Goal: Task Accomplishment & Management: Manage account settings

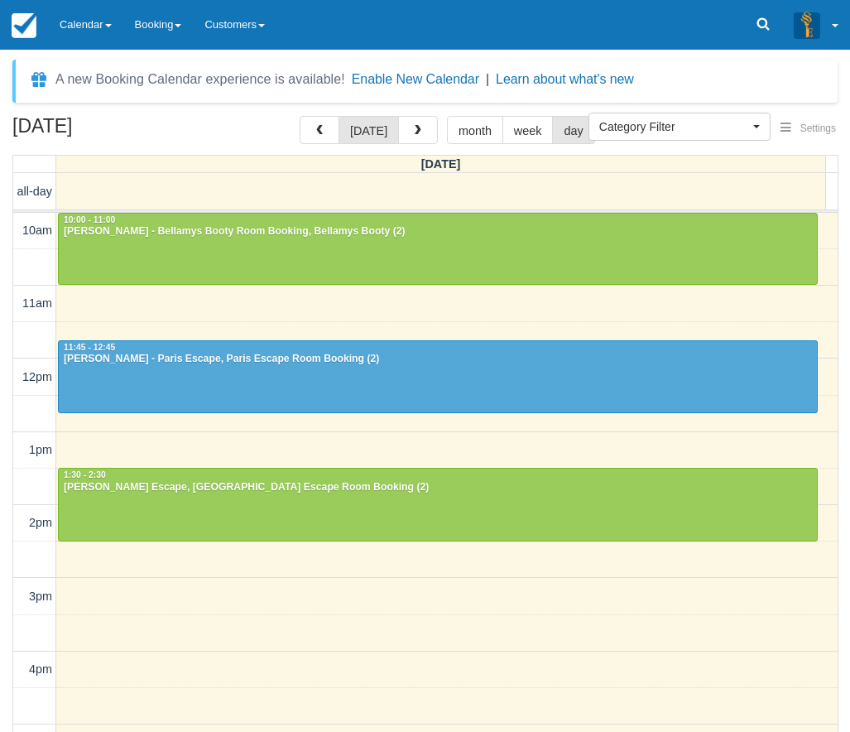
select select
click at [87, 25] on link "Calendar" at bounding box center [85, 25] width 75 height 50
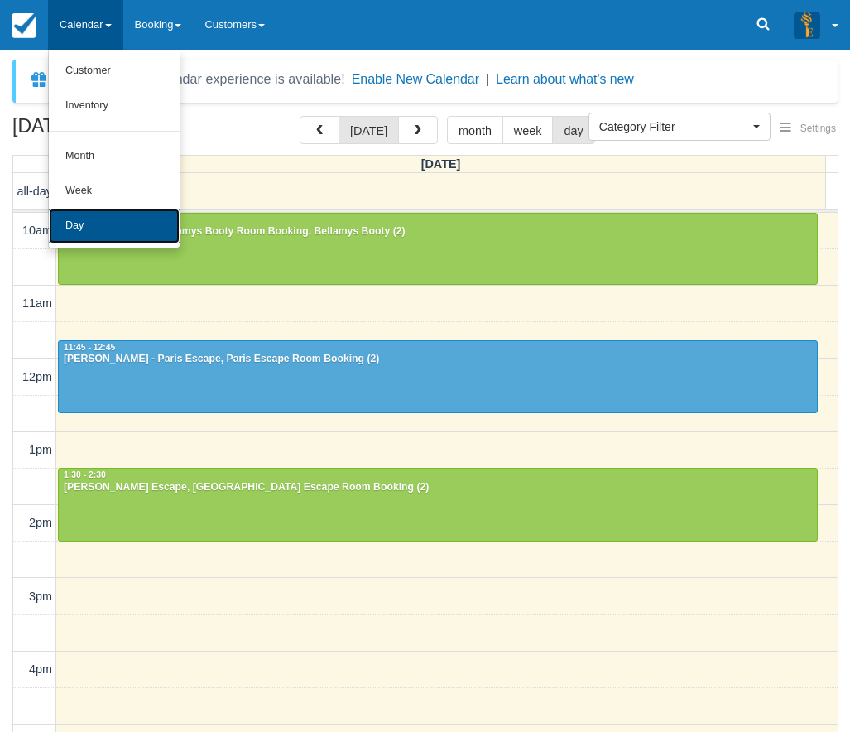
click at [108, 229] on link "Day" at bounding box center [114, 226] width 131 height 35
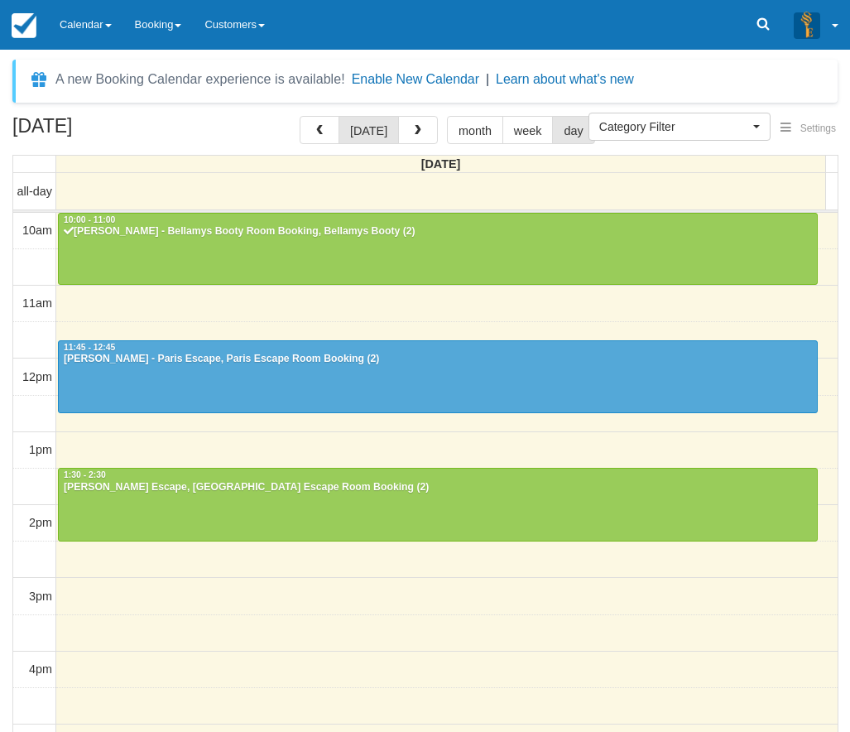
select select
click at [154, 22] on link "Booking" at bounding box center [158, 25] width 70 height 50
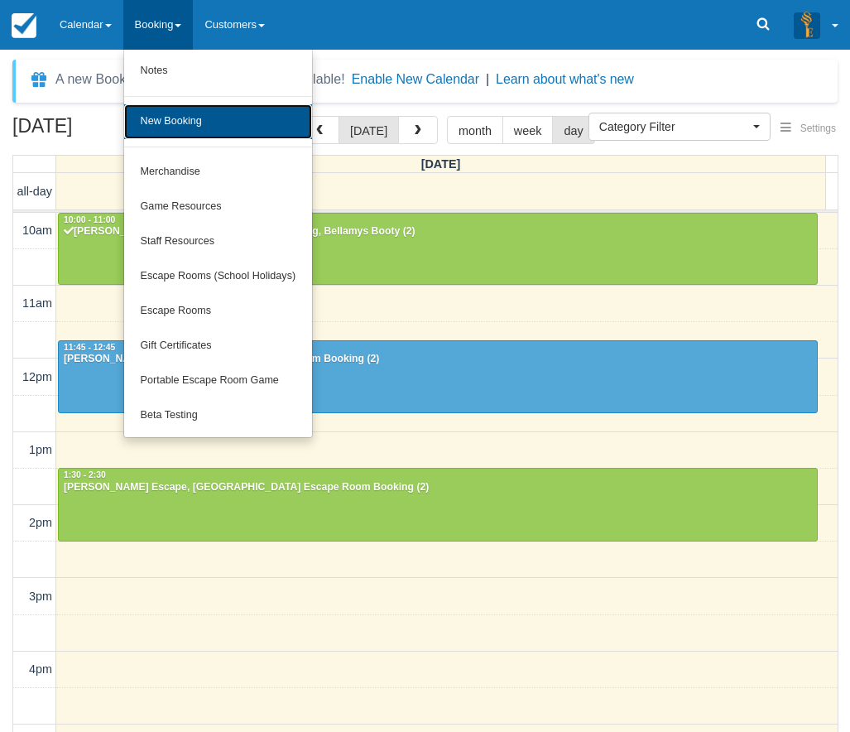
click at [174, 127] on link "New Booking" at bounding box center [218, 121] width 189 height 35
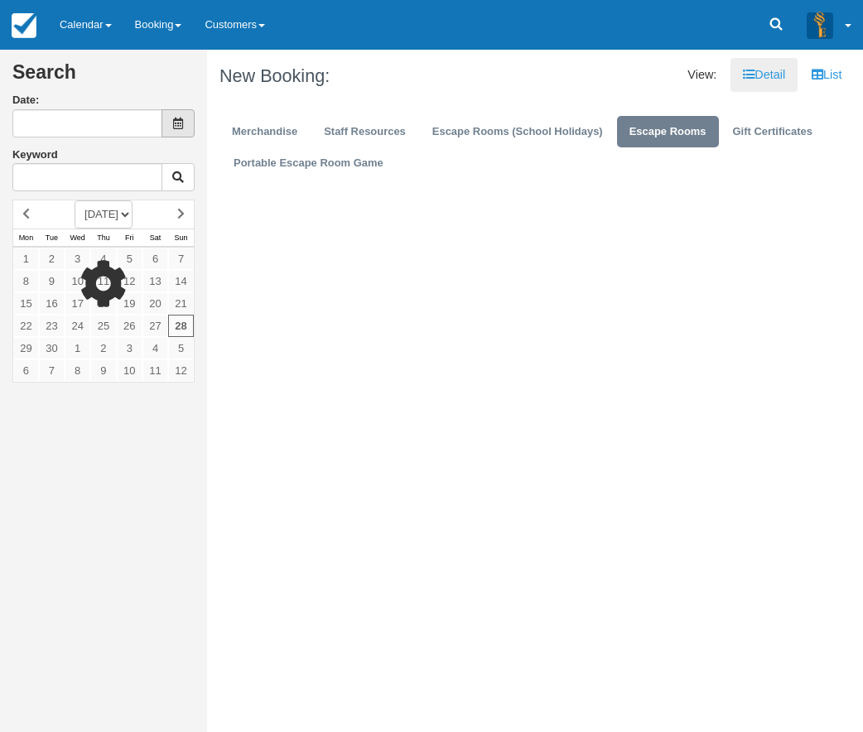
type input "[DATE]"
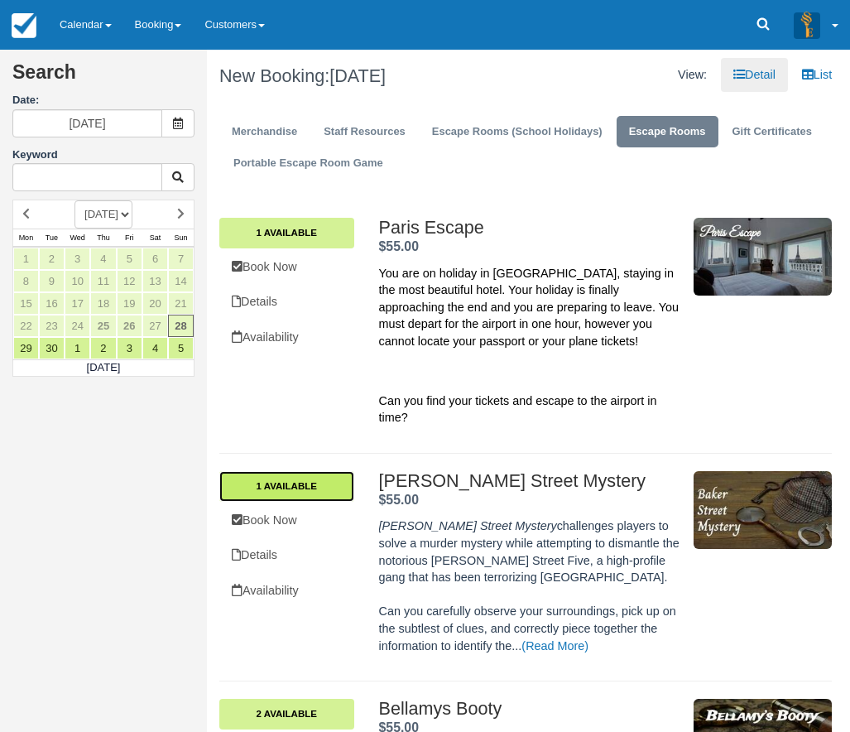
click at [275, 489] on link "1 Available" at bounding box center [286, 486] width 135 height 30
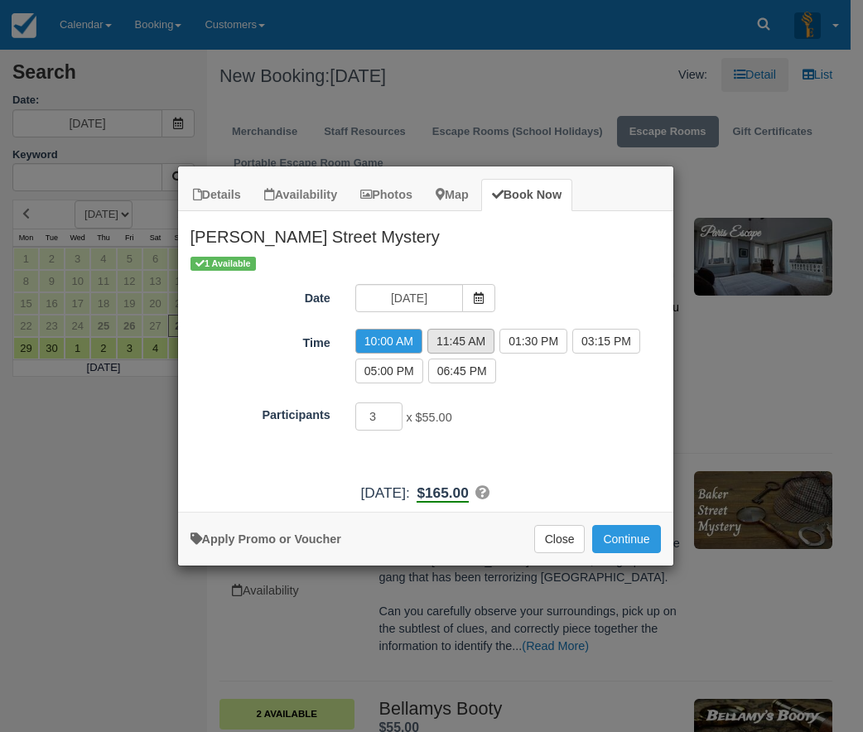
click at [462, 342] on label "11:45 AM" at bounding box center [460, 341] width 67 height 25
radio input "true"
type input "2"
click at [396, 420] on input "2" at bounding box center [379, 416] width 48 height 28
click at [568, 531] on button "Close" at bounding box center [559, 539] width 51 height 28
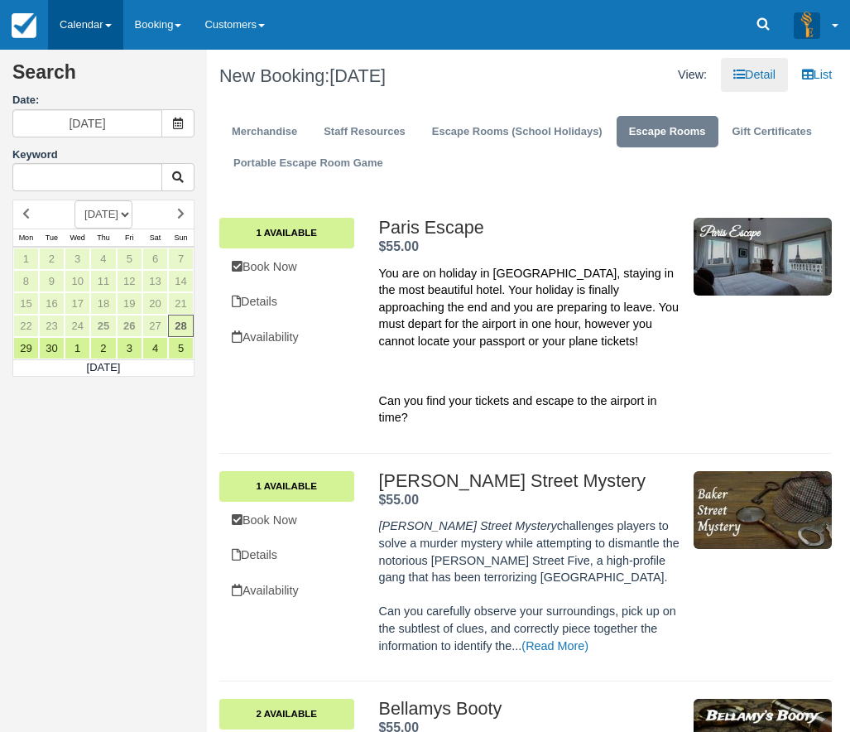
click at [75, 35] on link "Calendar" at bounding box center [85, 25] width 75 height 50
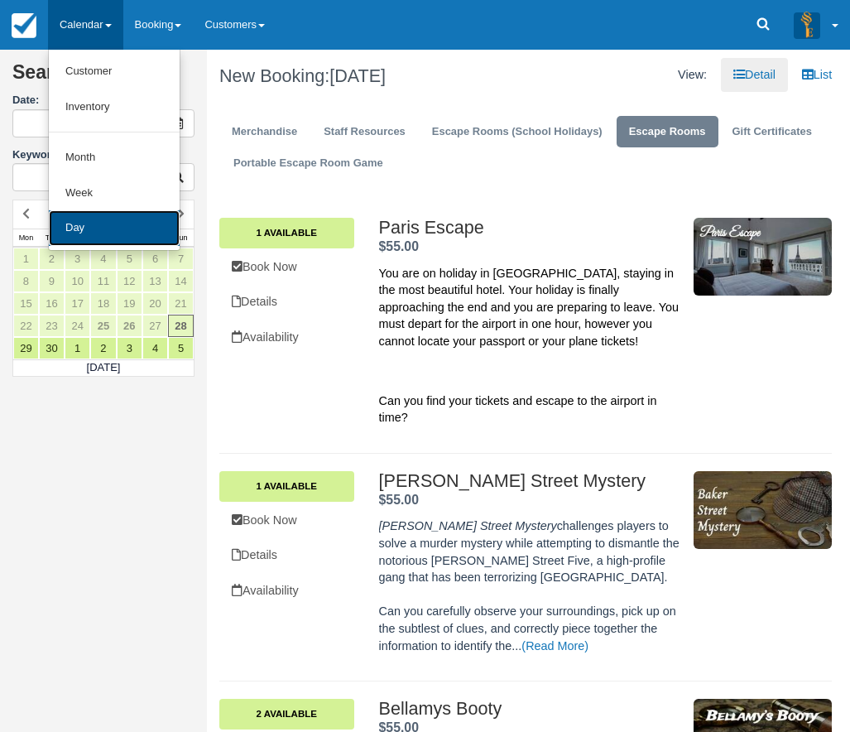
click at [93, 239] on link "Day" at bounding box center [114, 228] width 131 height 36
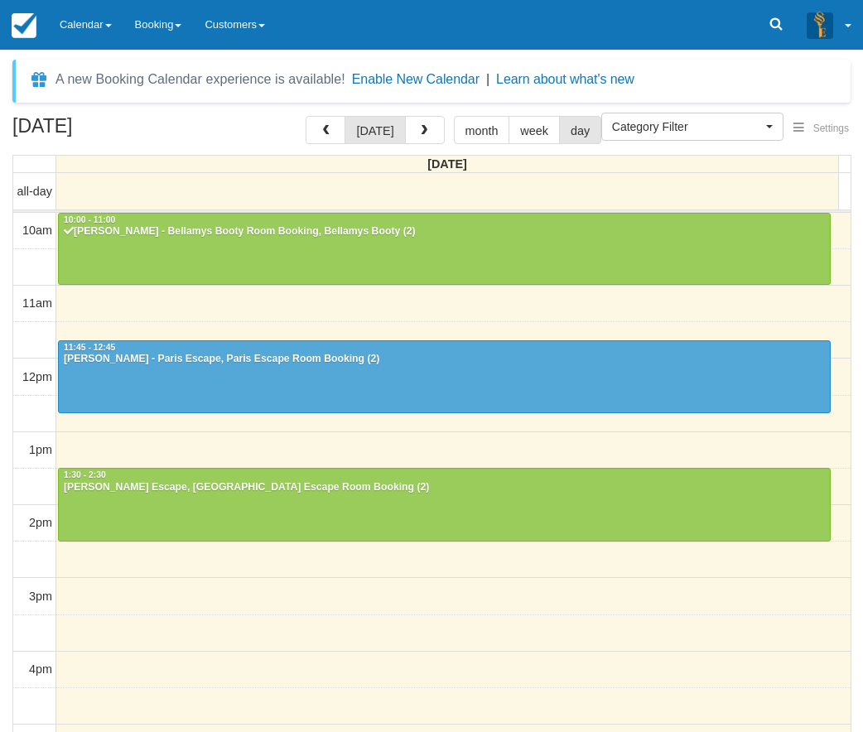
select select
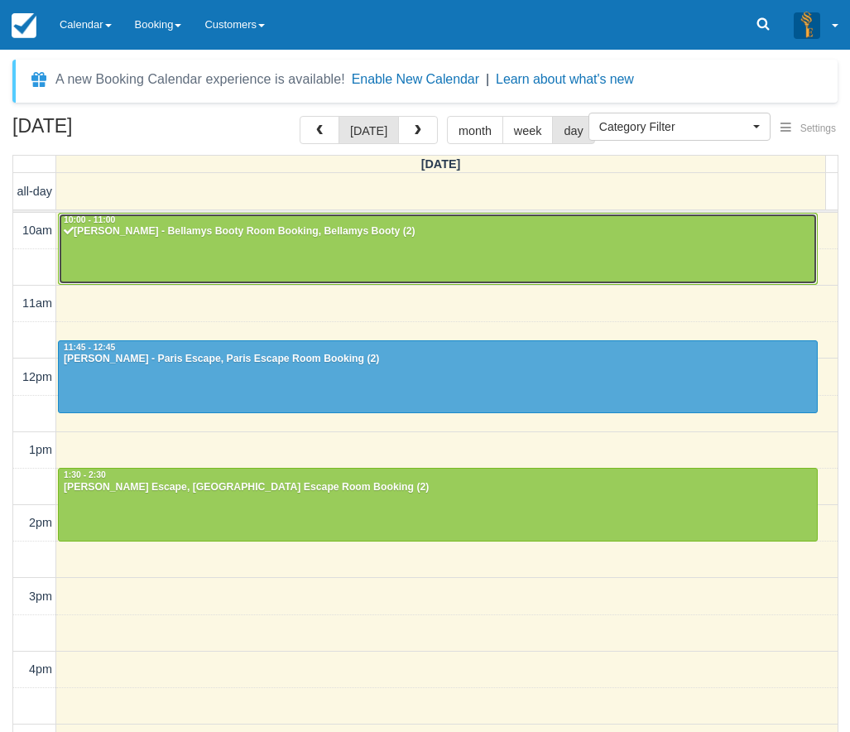
click at [148, 250] on div at bounding box center [438, 249] width 758 height 71
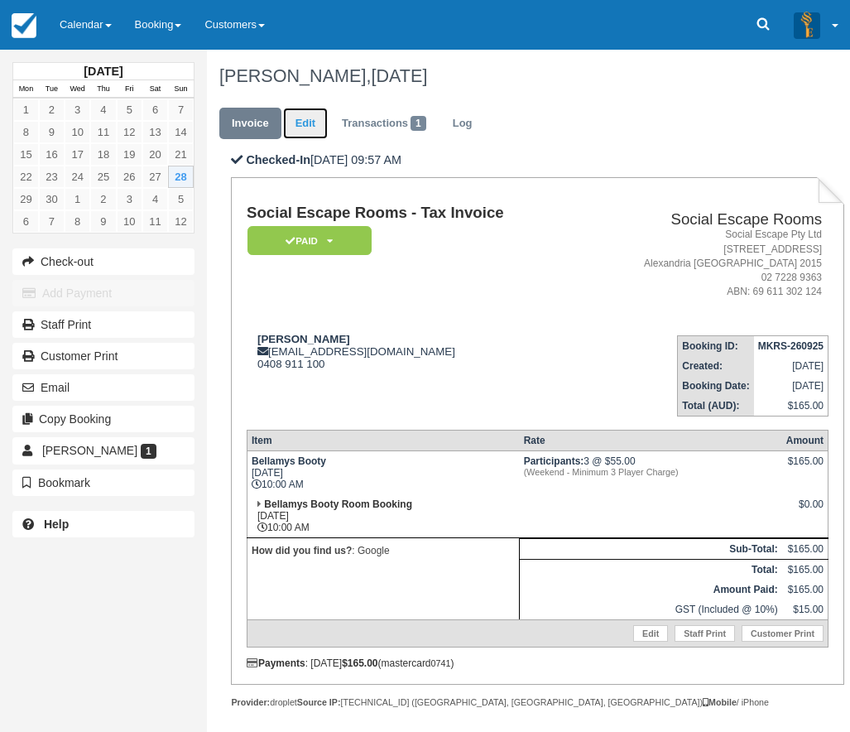
click at [304, 116] on link "Edit" at bounding box center [305, 124] width 45 height 32
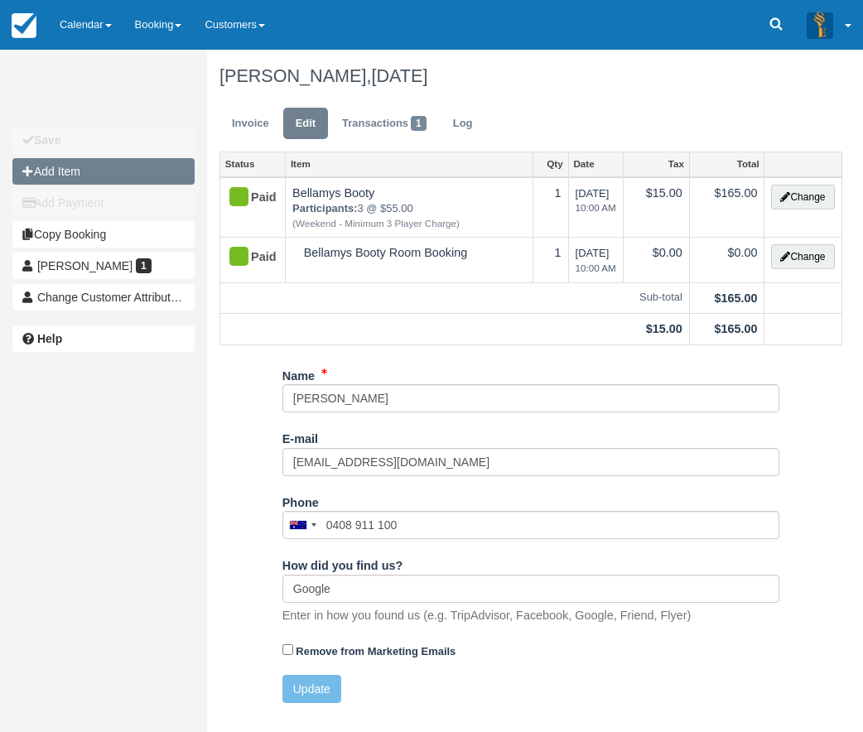
click at [103, 164] on button "Add Item" at bounding box center [103, 171] width 182 height 26
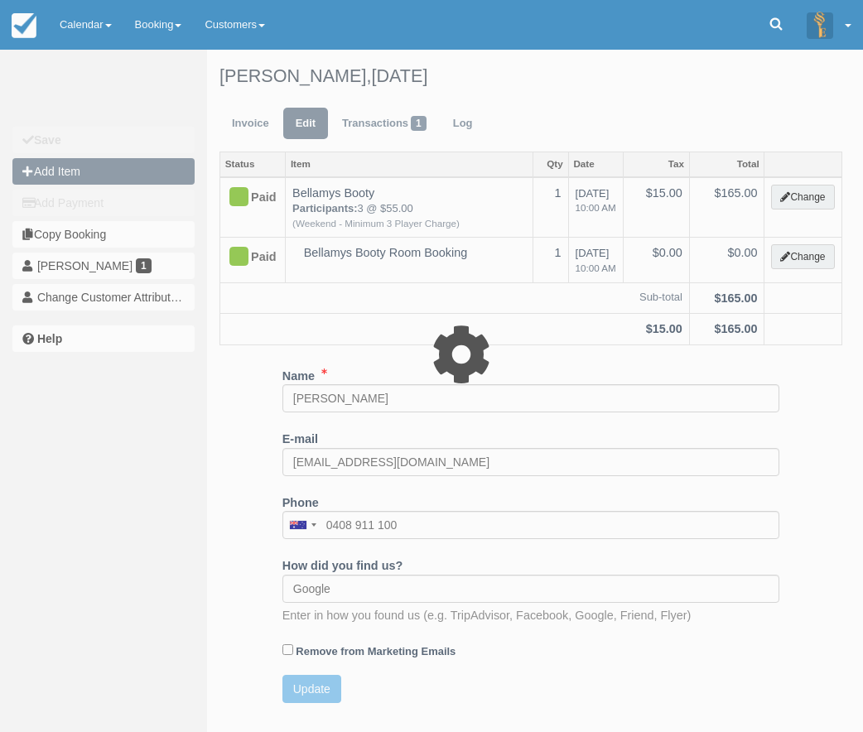
type input "0.00"
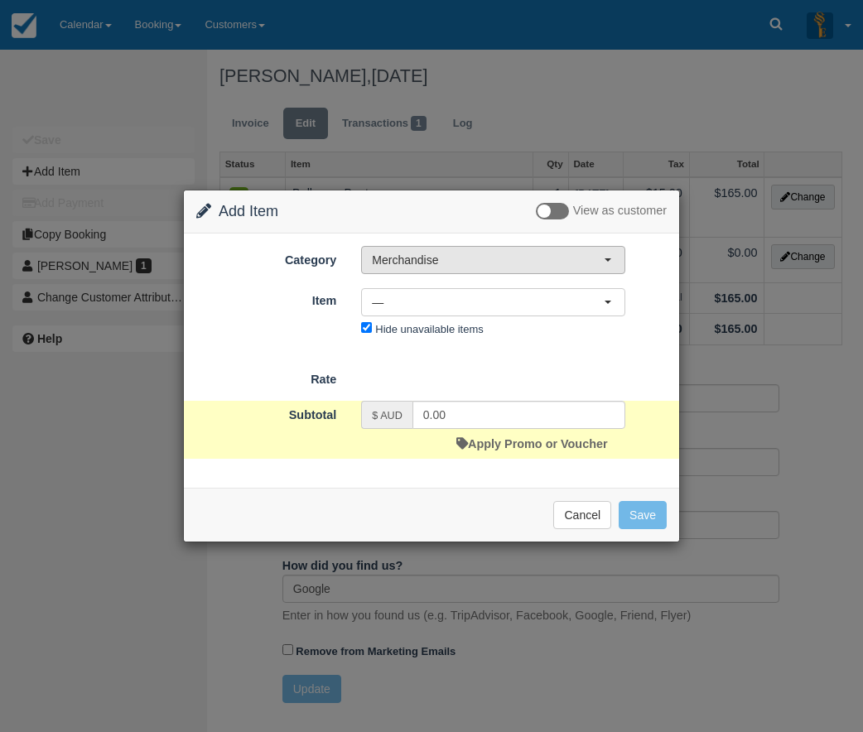
click at [426, 253] on span "Merchandise" at bounding box center [488, 260] width 232 height 17
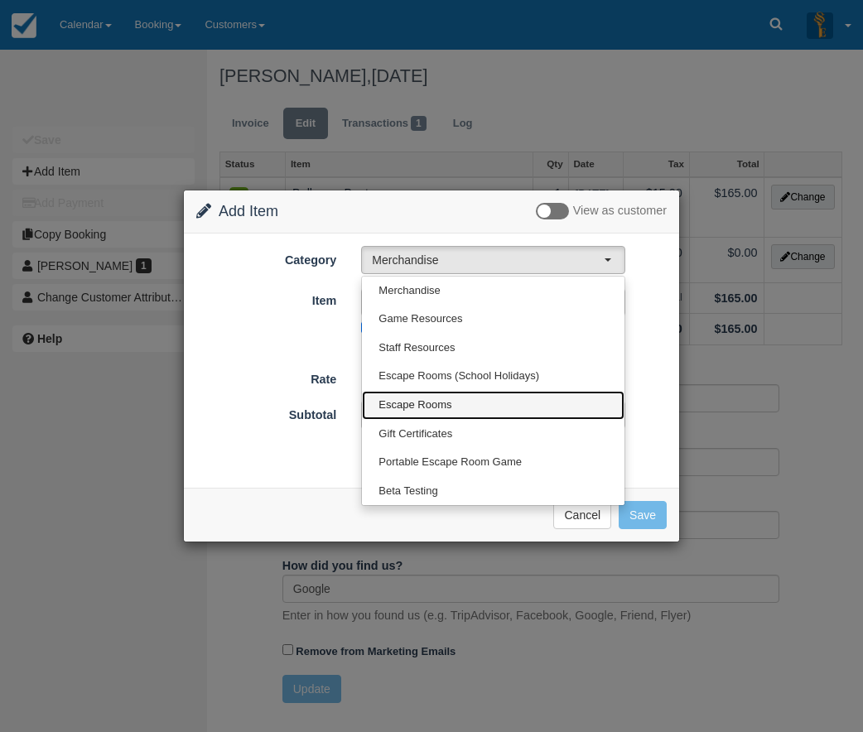
click at [429, 405] on span "Escape Rooms" at bounding box center [414, 405] width 73 height 16
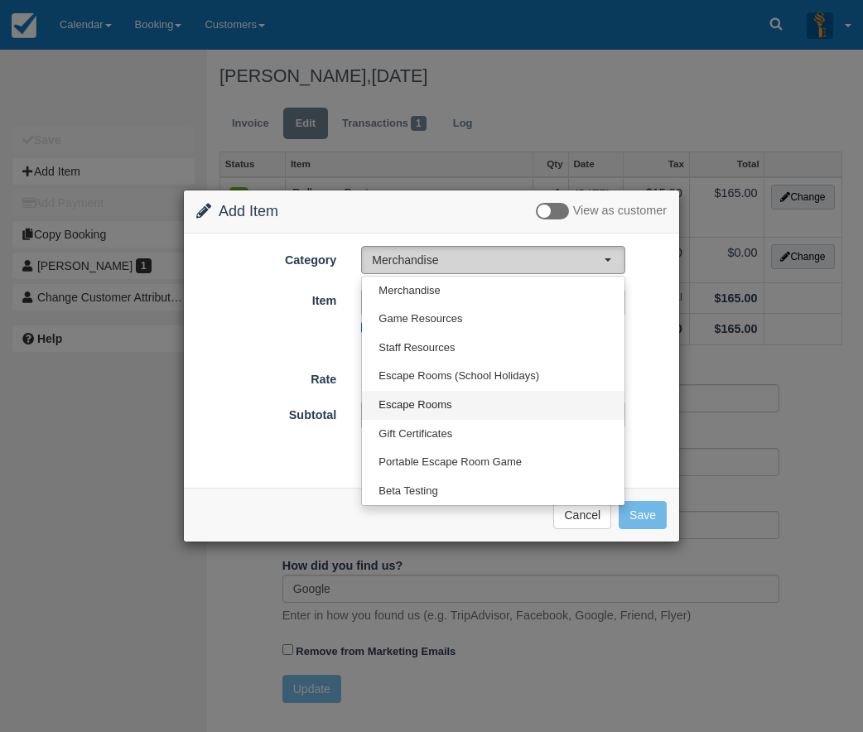
select select "2"
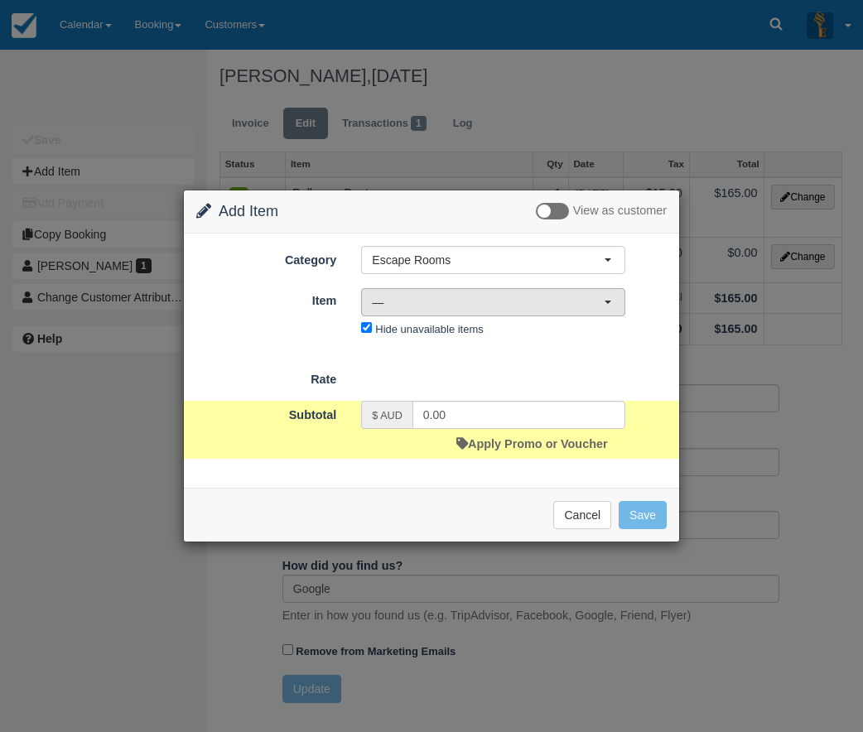
click at [609, 299] on button "—" at bounding box center [493, 302] width 264 height 28
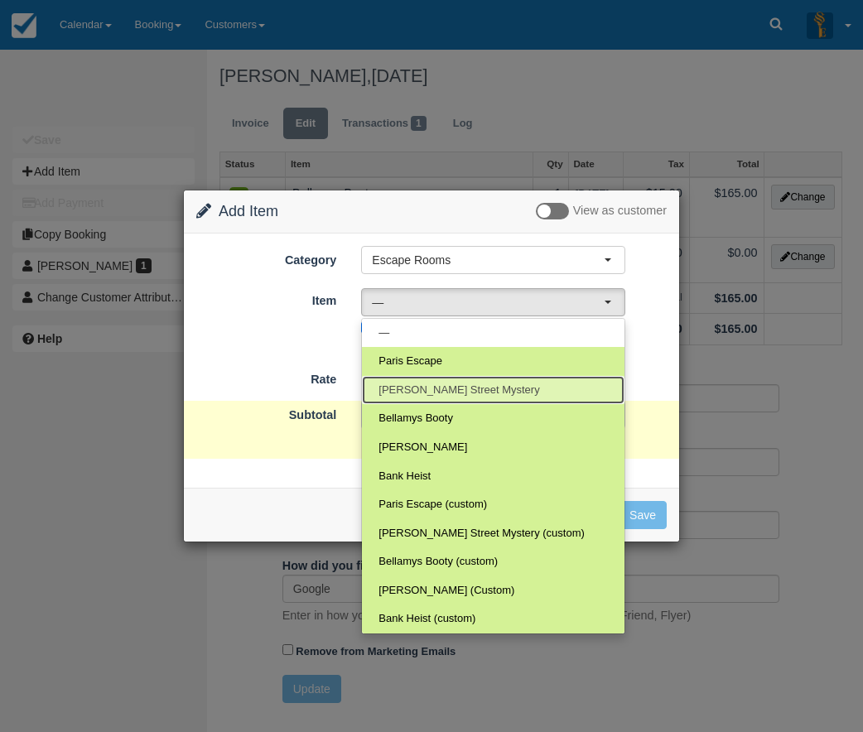
click at [438, 390] on span "Baker Street Mystery" at bounding box center [458, 390] width 161 height 16
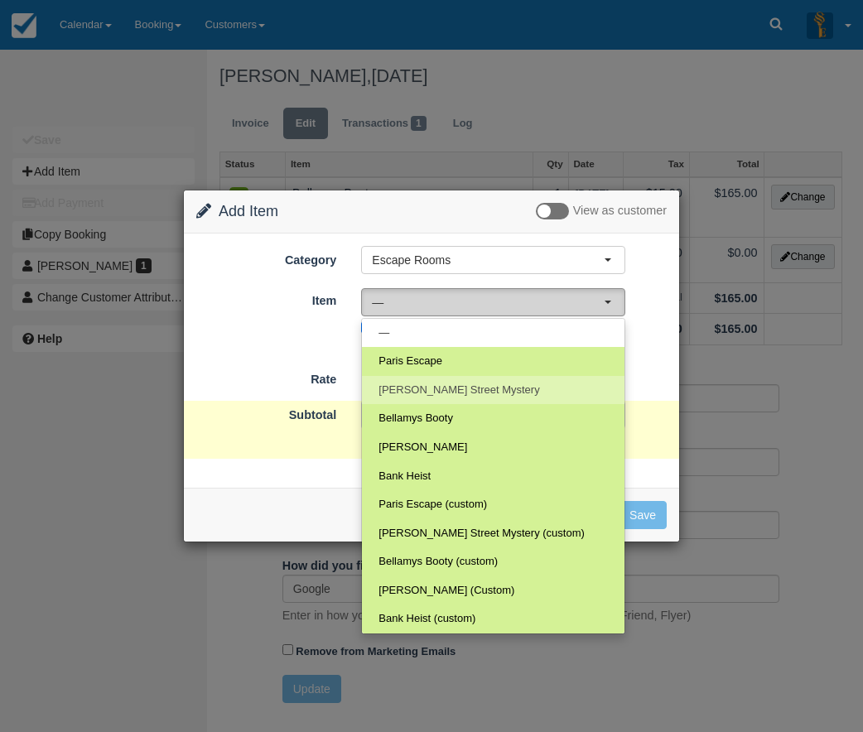
select select "3"
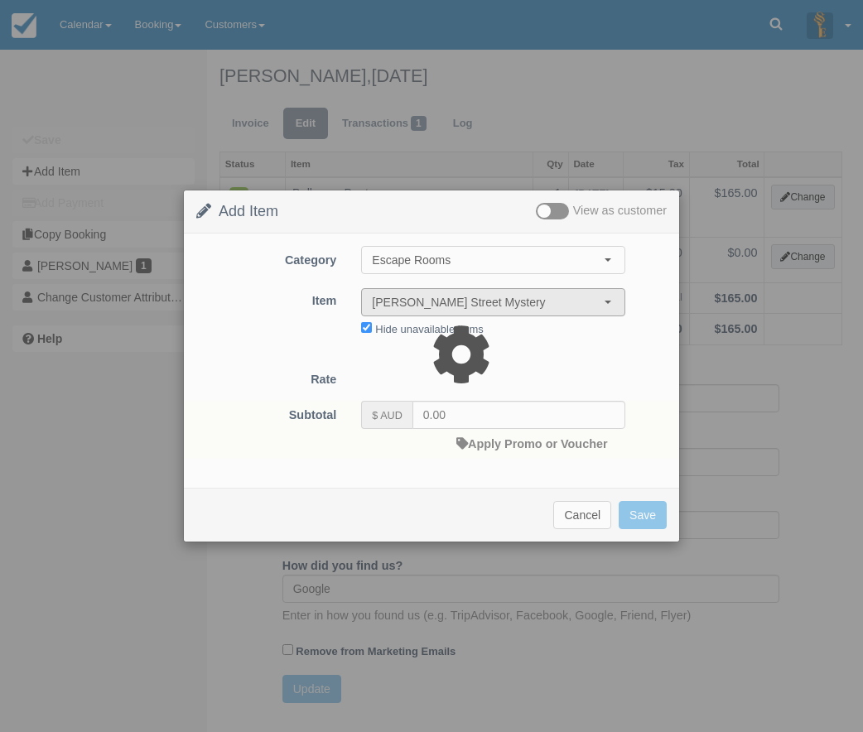
type input "165.00"
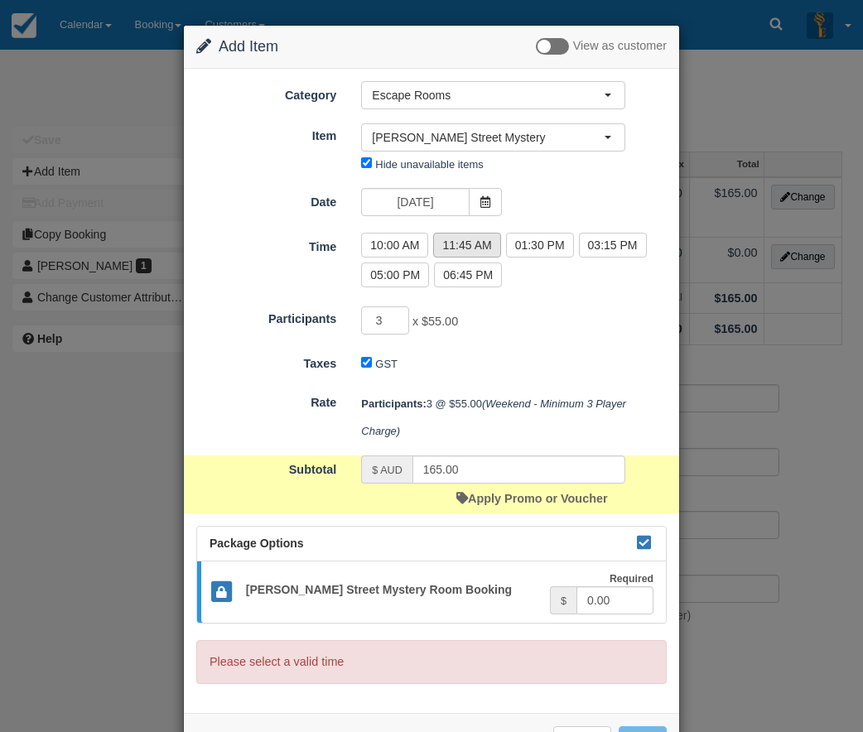
click at [467, 241] on label "11:45 AM" at bounding box center [466, 245] width 67 height 25
radio input "true"
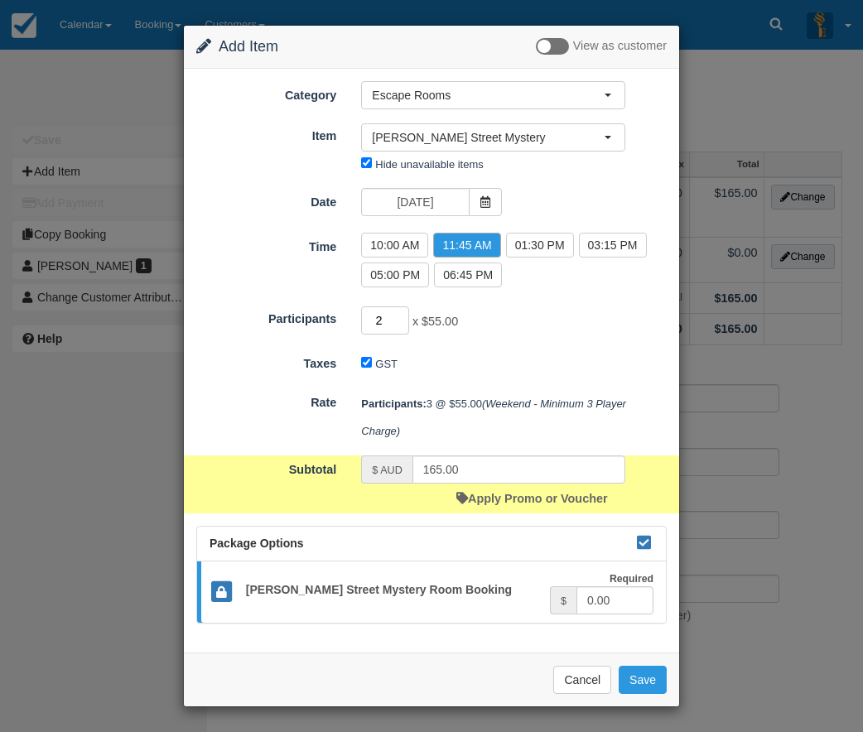
type input "2"
click at [400, 323] on input "2" at bounding box center [385, 320] width 48 height 28
click at [438, 471] on input "165.00" at bounding box center [518, 469] width 213 height 28
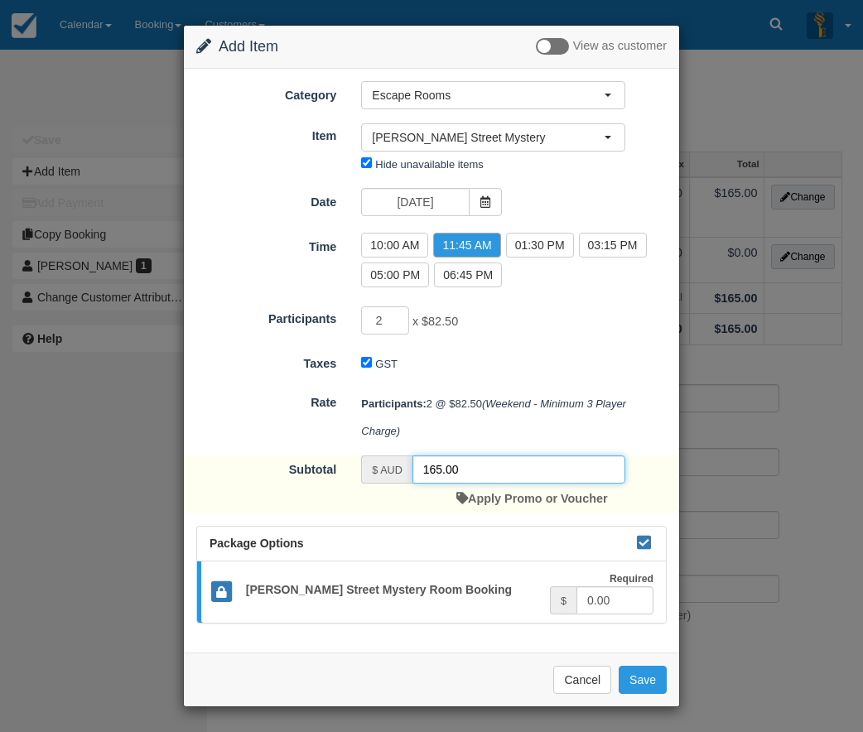
click at [438, 471] on input "165.00" at bounding box center [518, 469] width 213 height 28
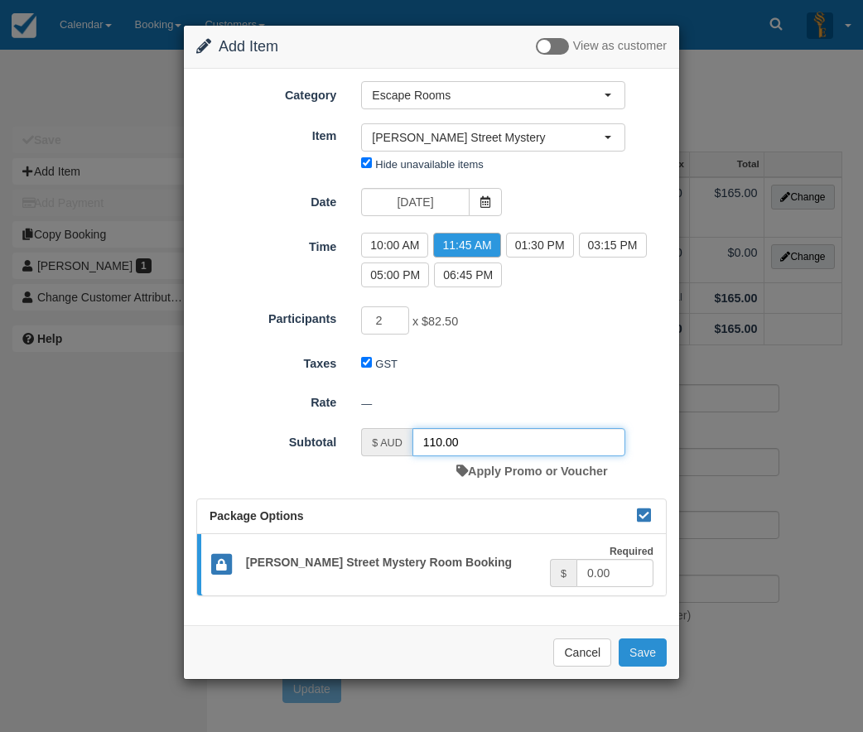
type input "110.00"
click at [639, 650] on button "Save" at bounding box center [642, 652] width 48 height 28
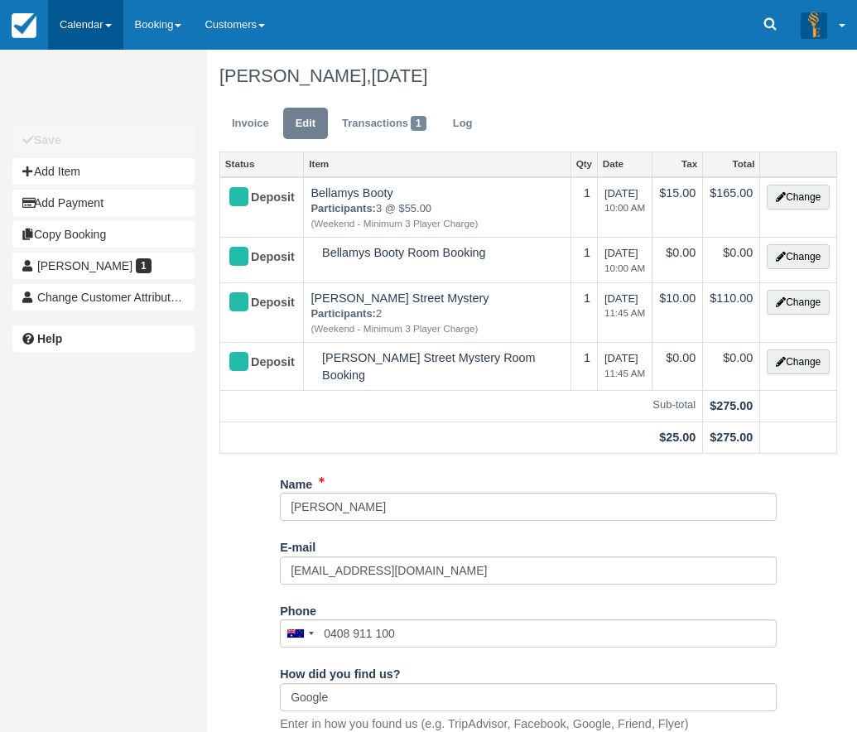
click at [92, 23] on link "Calendar" at bounding box center [85, 25] width 75 height 50
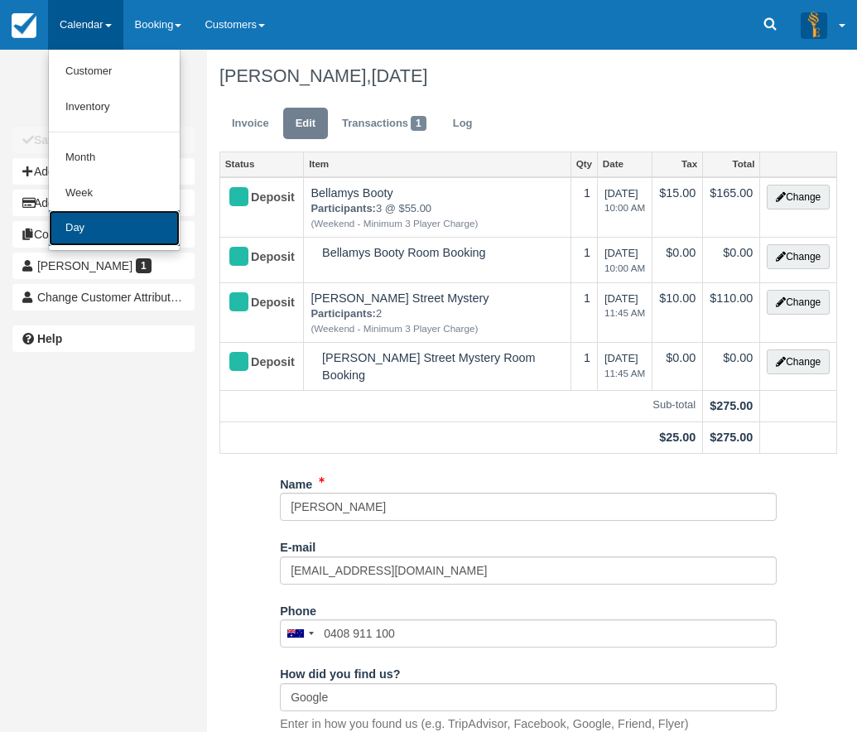
click at [99, 227] on link "Day" at bounding box center [114, 228] width 131 height 36
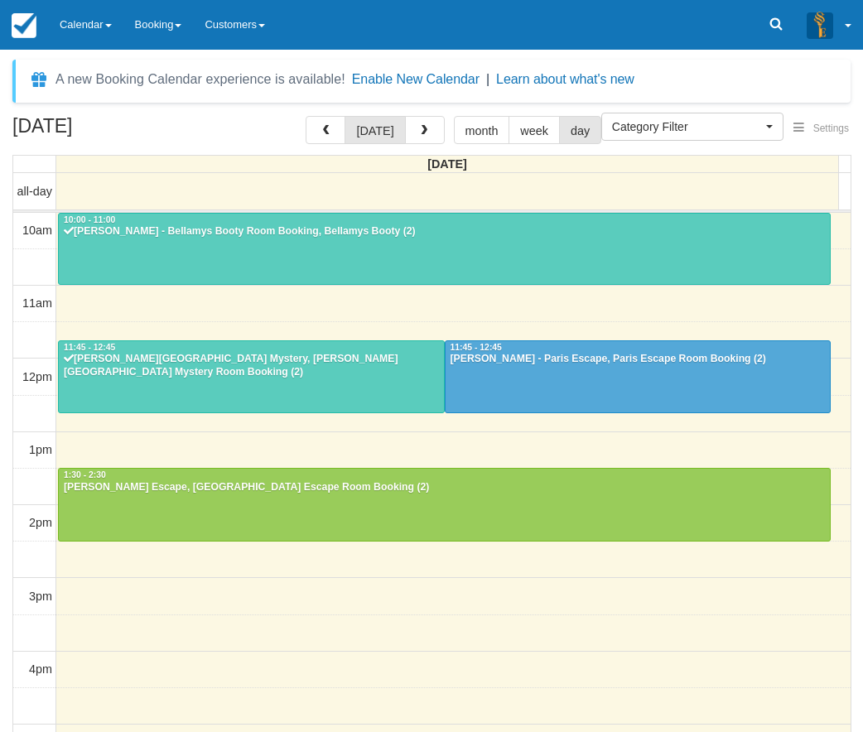
select select
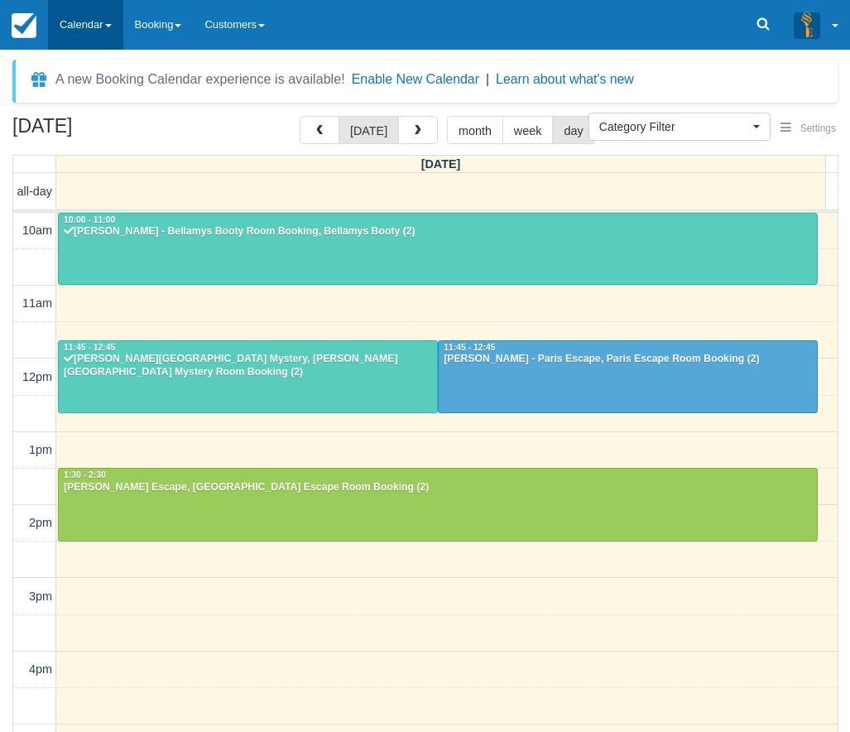
click at [99, 21] on link "Calendar" at bounding box center [85, 25] width 75 height 50
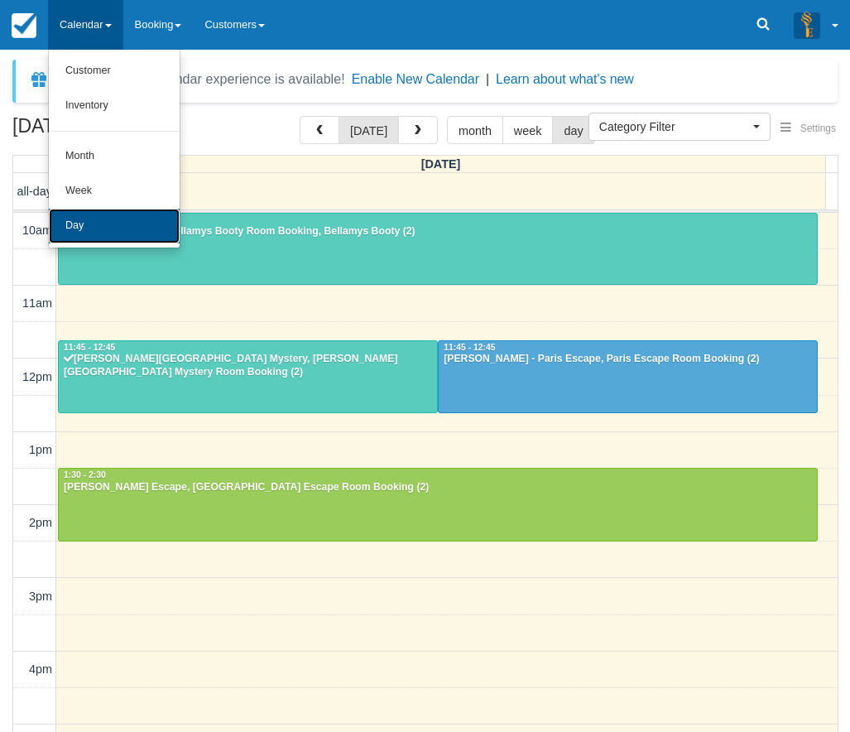
click at [90, 226] on link "Day" at bounding box center [114, 226] width 131 height 35
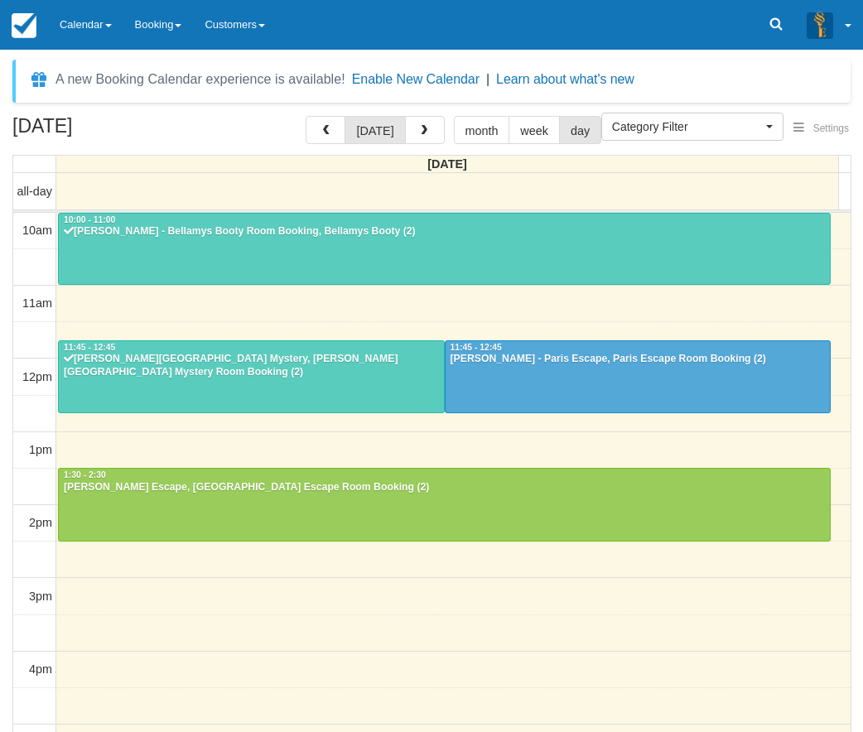
select select
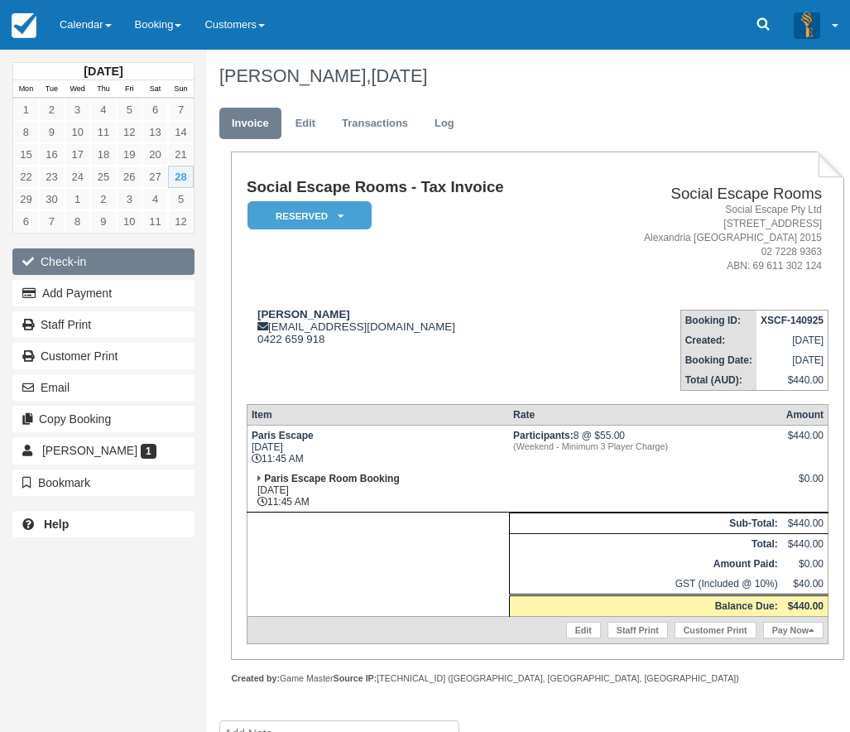
click at [151, 256] on button "Check-in" at bounding box center [103, 261] width 182 height 26
